Goal: Browse casually

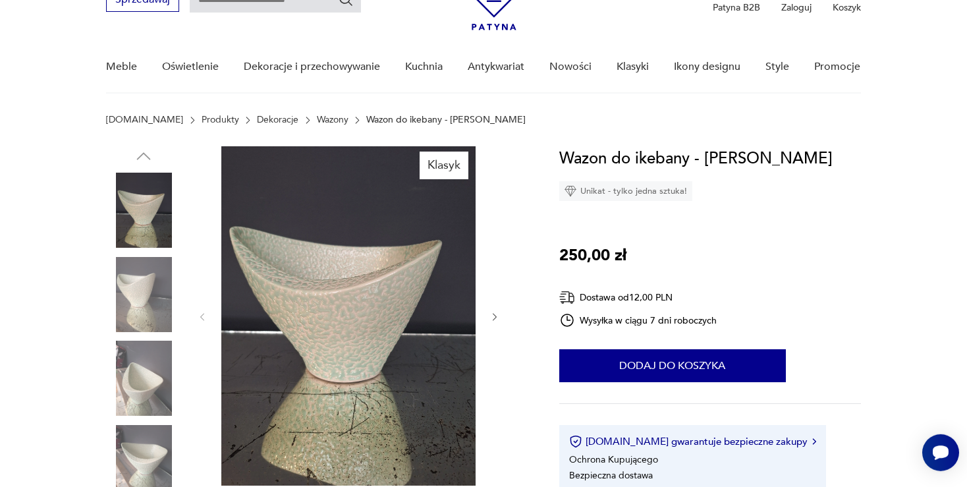
scroll to position [69, 0]
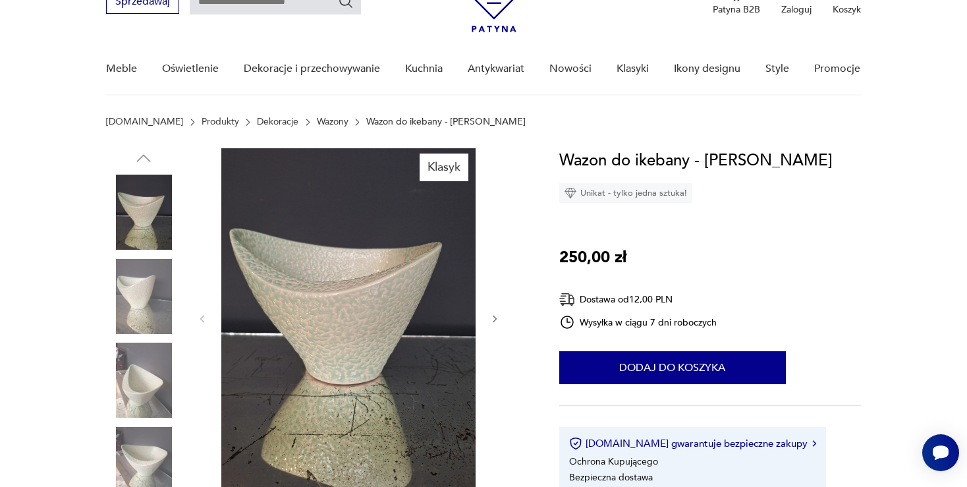
click at [140, 377] on img at bounding box center [143, 380] width 75 height 75
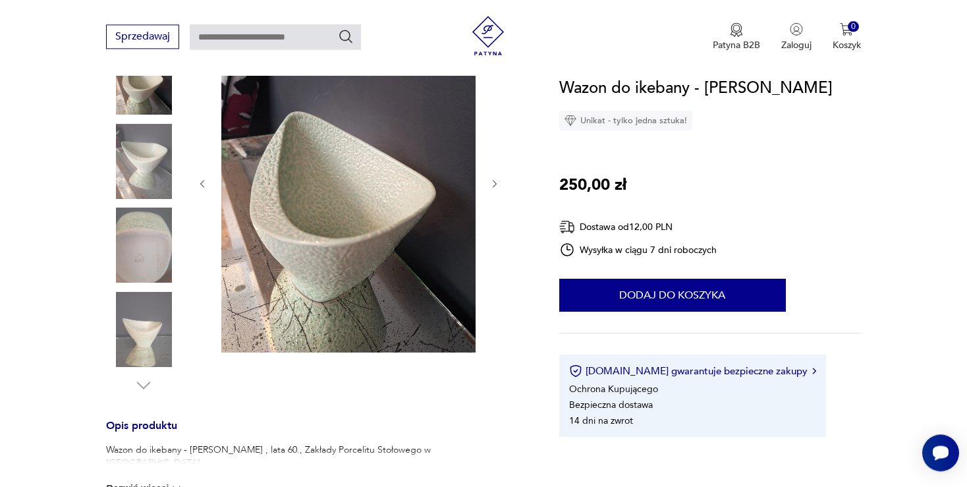
scroll to position [208, 0]
